Goal: Information Seeking & Learning: Learn about a topic

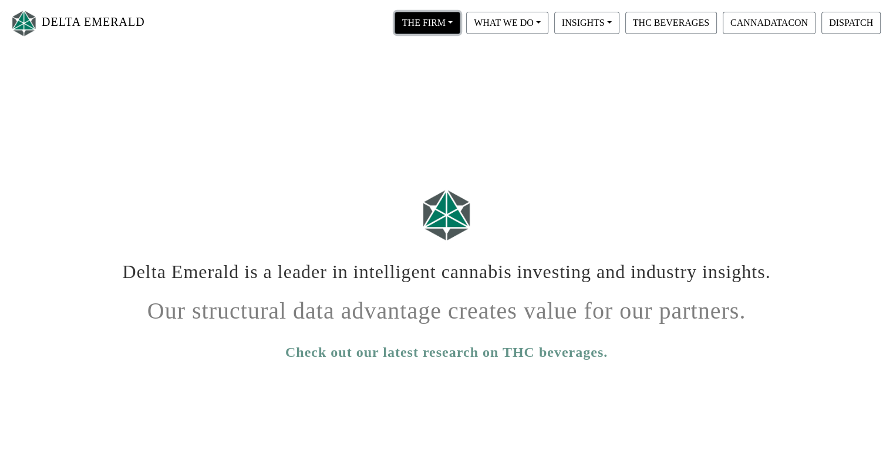
click at [433, 16] on button "THE FIRM" at bounding box center [428, 23] width 66 height 22
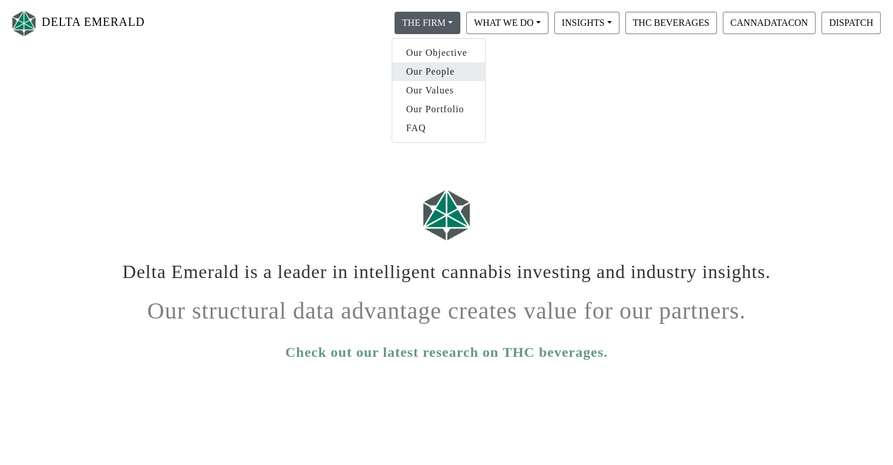
click at [435, 66] on link "Our People" at bounding box center [438, 71] width 93 height 19
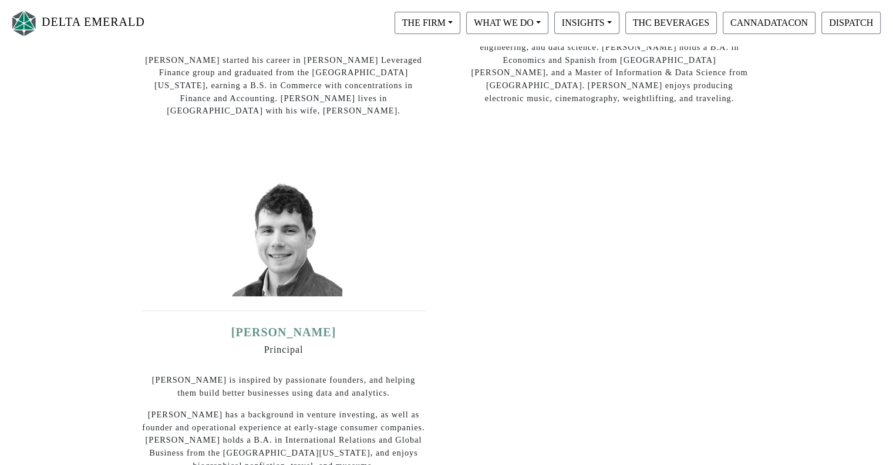
scroll to position [459, 0]
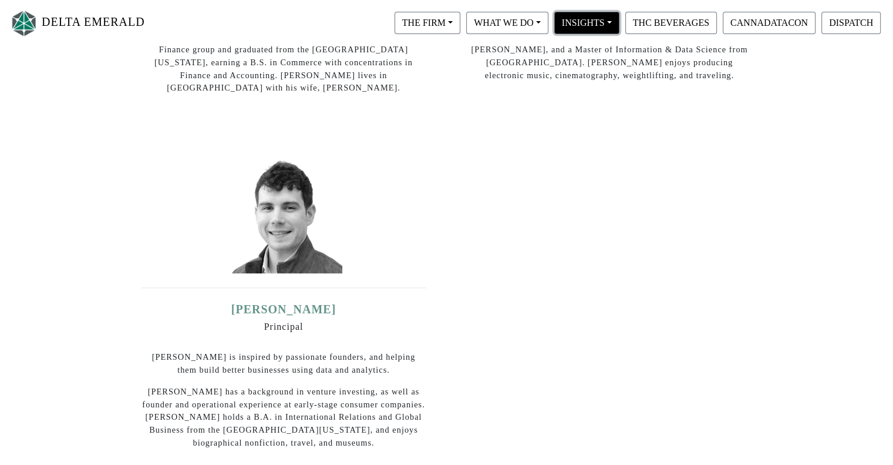
click at [587, 23] on button "INSIGHTS" at bounding box center [586, 23] width 65 height 22
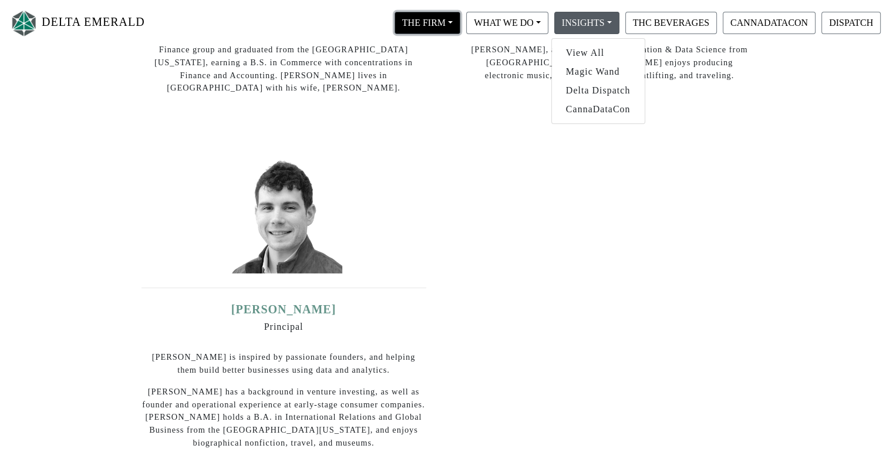
click at [451, 16] on button "THE FIRM" at bounding box center [428, 23] width 66 height 22
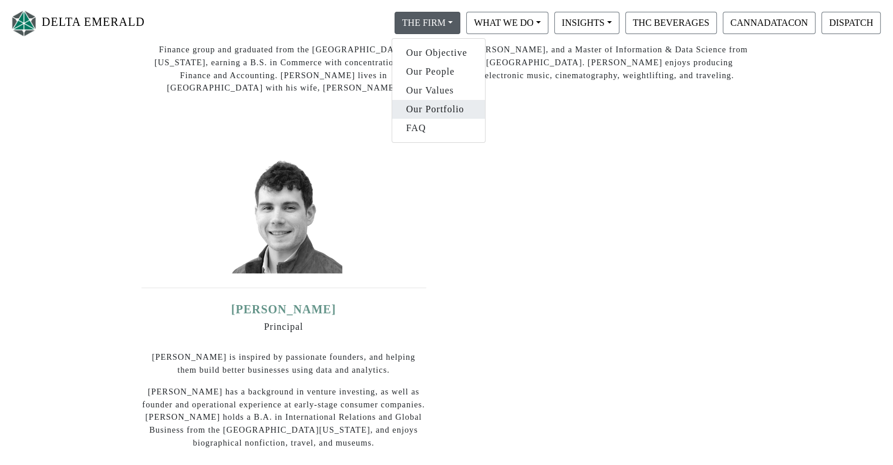
click at [445, 104] on link "Our Portfolio" at bounding box center [438, 109] width 93 height 19
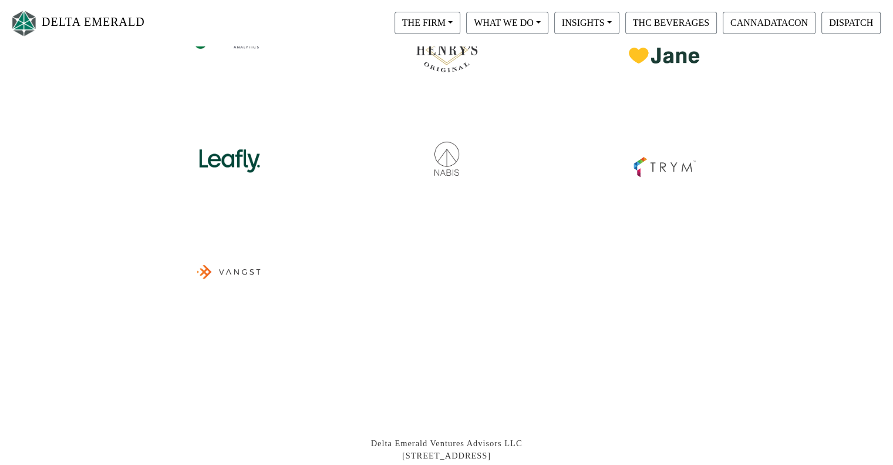
scroll to position [431, 0]
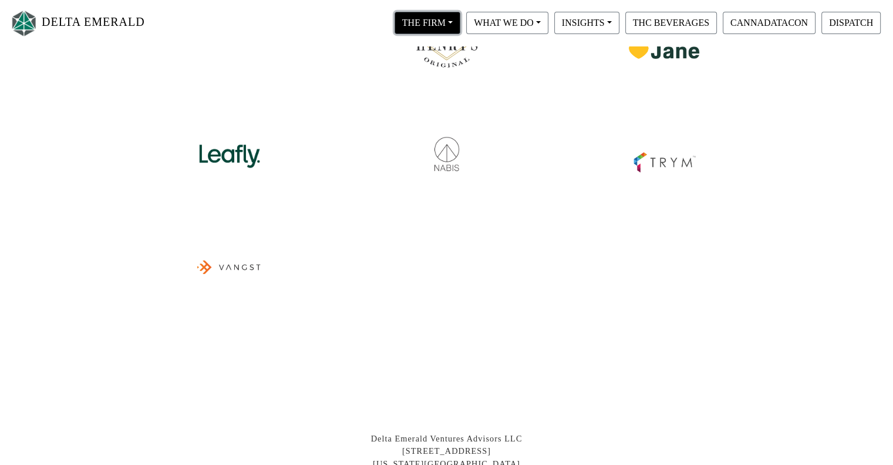
click at [441, 17] on button "THE FIRM" at bounding box center [428, 23] width 66 height 22
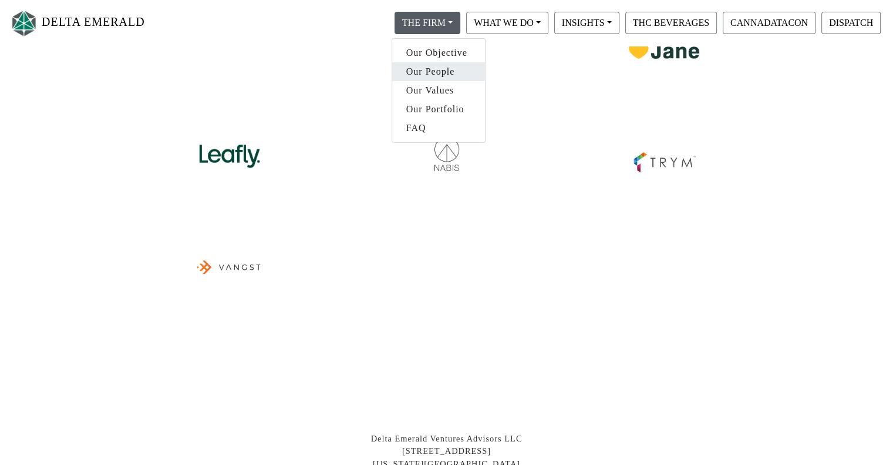
click at [429, 74] on link "Our People" at bounding box center [438, 71] width 93 height 19
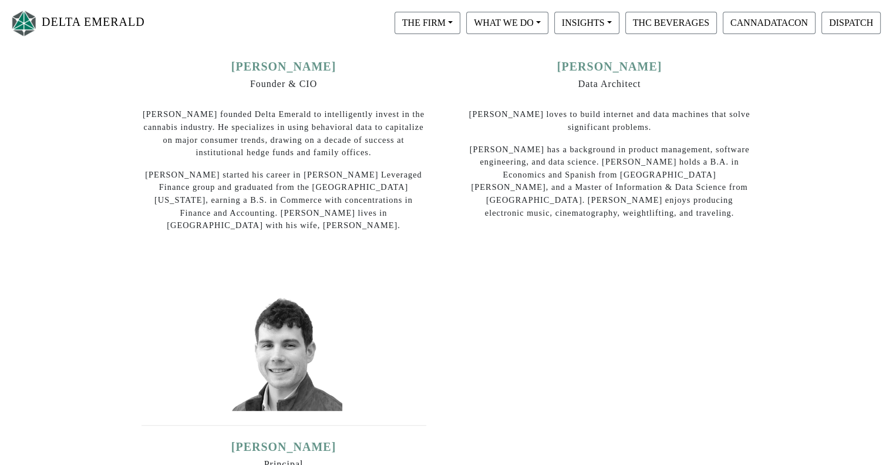
scroll to position [349, 0]
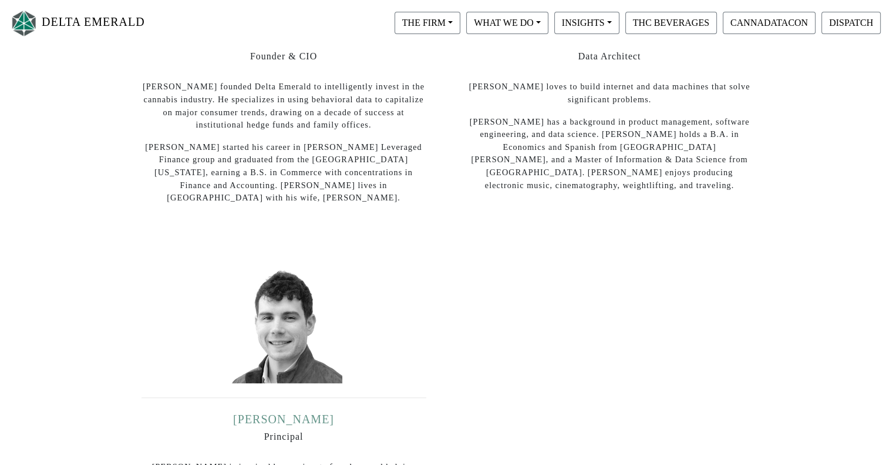
click at [293, 412] on link "[PERSON_NAME]" at bounding box center [283, 418] width 101 height 13
